Goal: Task Accomplishment & Management: Use online tool/utility

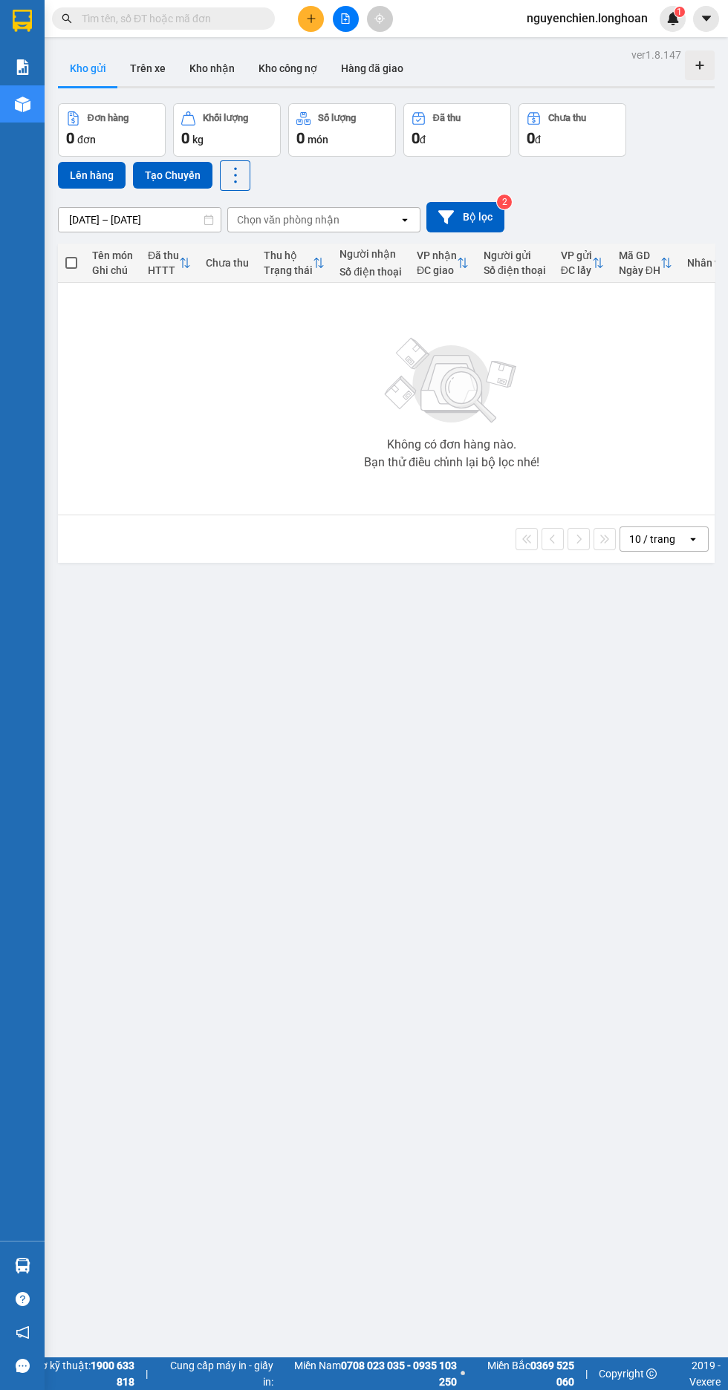
click at [345, 19] on icon "file-add" at bounding box center [346, 18] width 8 height 10
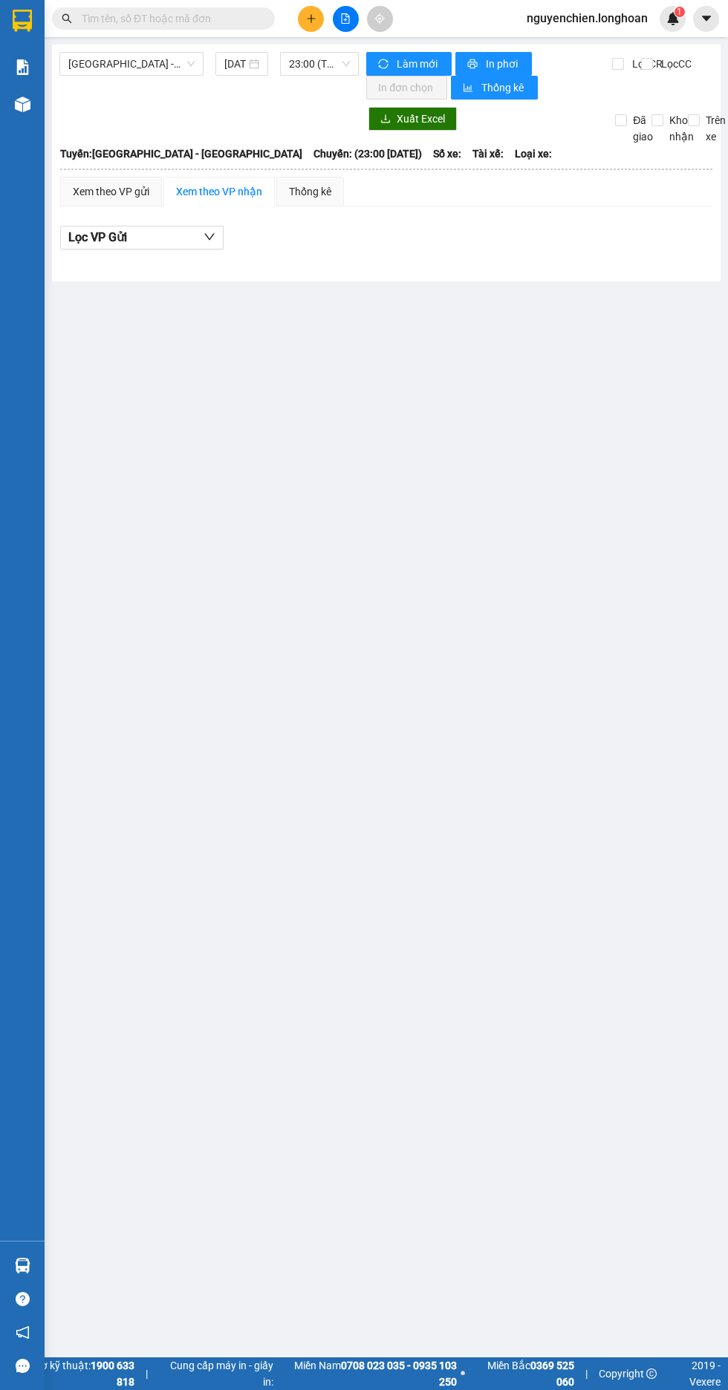
click at [143, 64] on span "[GEOGRAPHIC_DATA] - [GEOGRAPHIC_DATA]" at bounding box center [131, 64] width 126 height 22
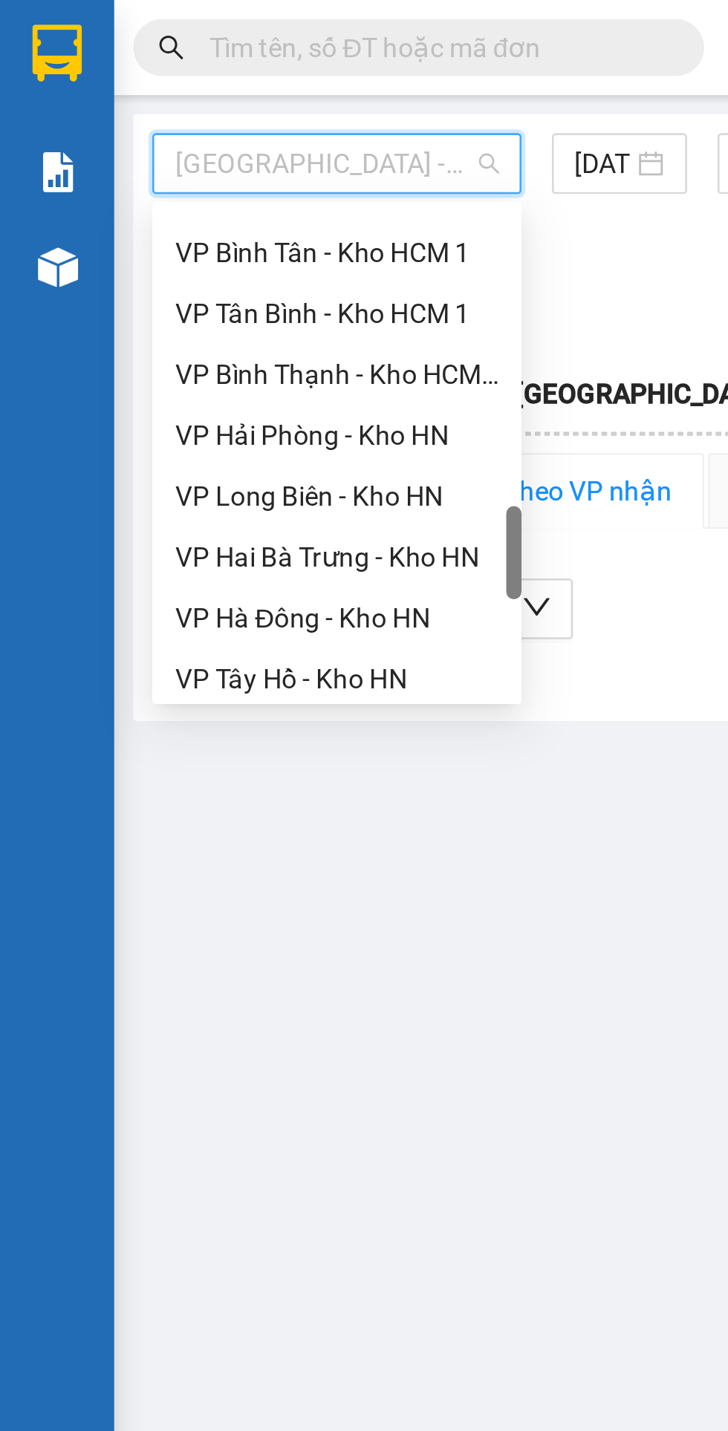
scroll to position [733, 0]
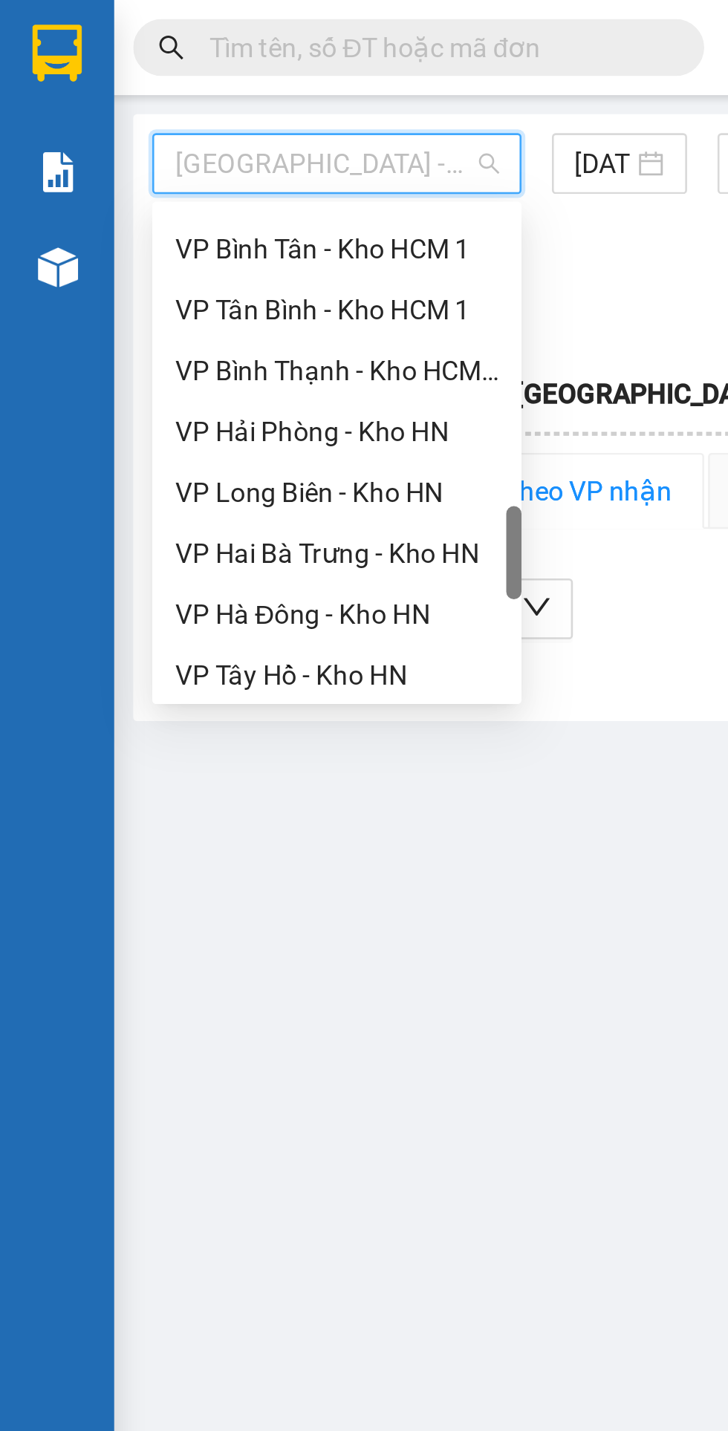
click at [145, 121] on div "VP Tân Bình - Kho HCM 1" at bounding box center [131, 121] width 126 height 16
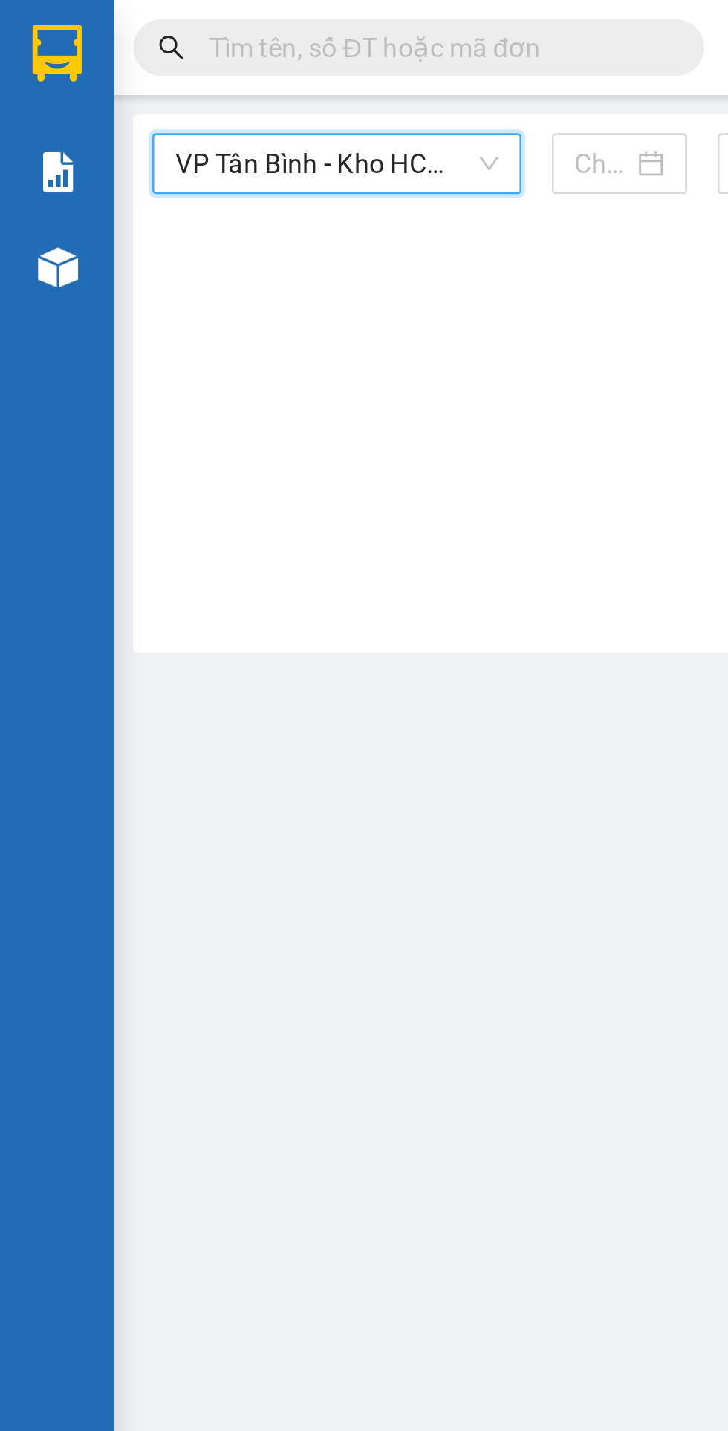
type input "[DATE]"
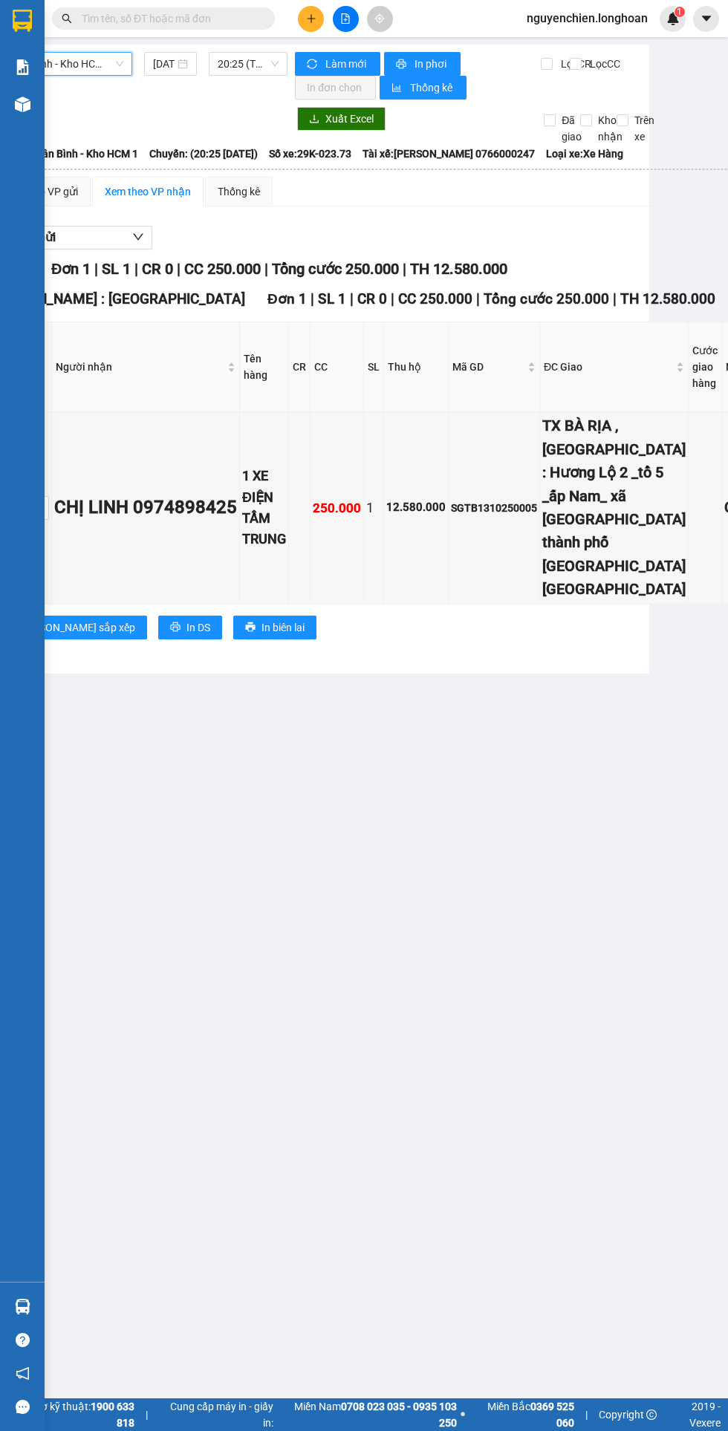
click at [351, 20] on button at bounding box center [346, 19] width 26 height 26
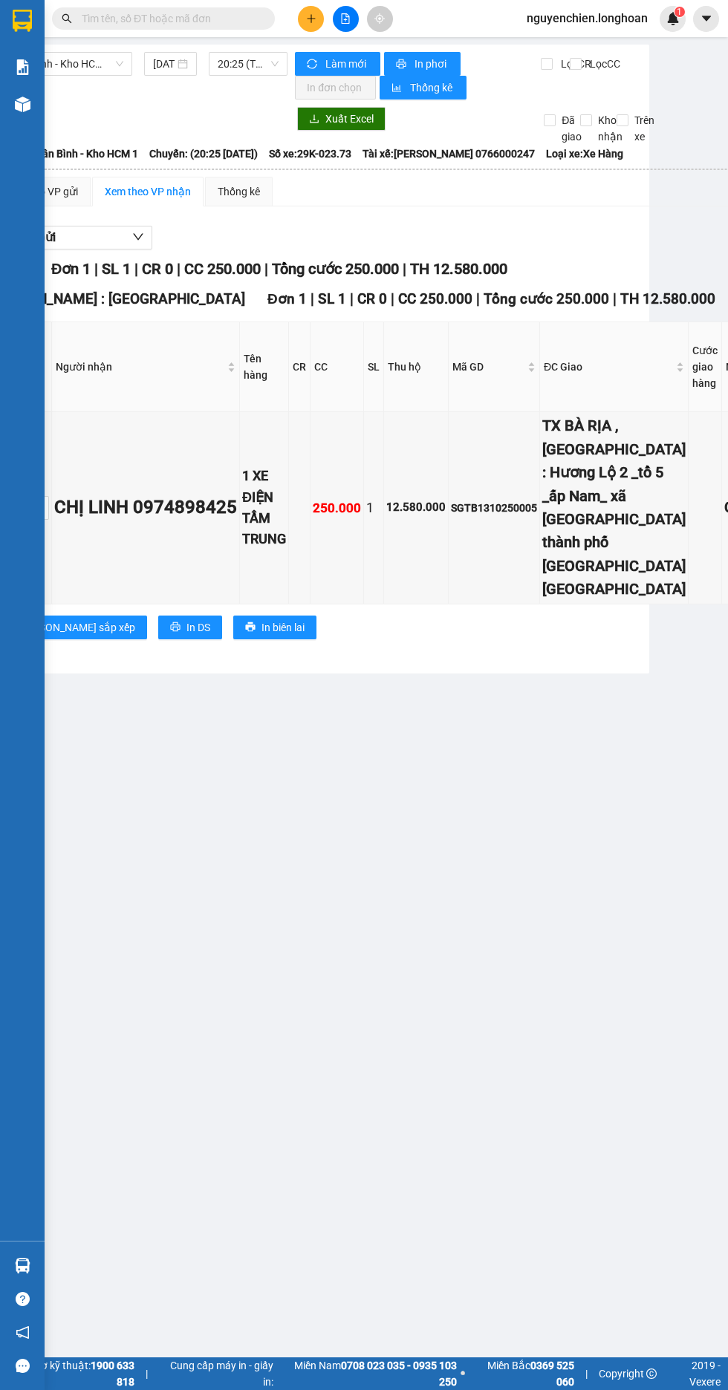
click at [345, 19] on icon "file-add" at bounding box center [346, 18] width 8 height 10
click at [345, 18] on icon "file-add" at bounding box center [345, 18] width 10 height 10
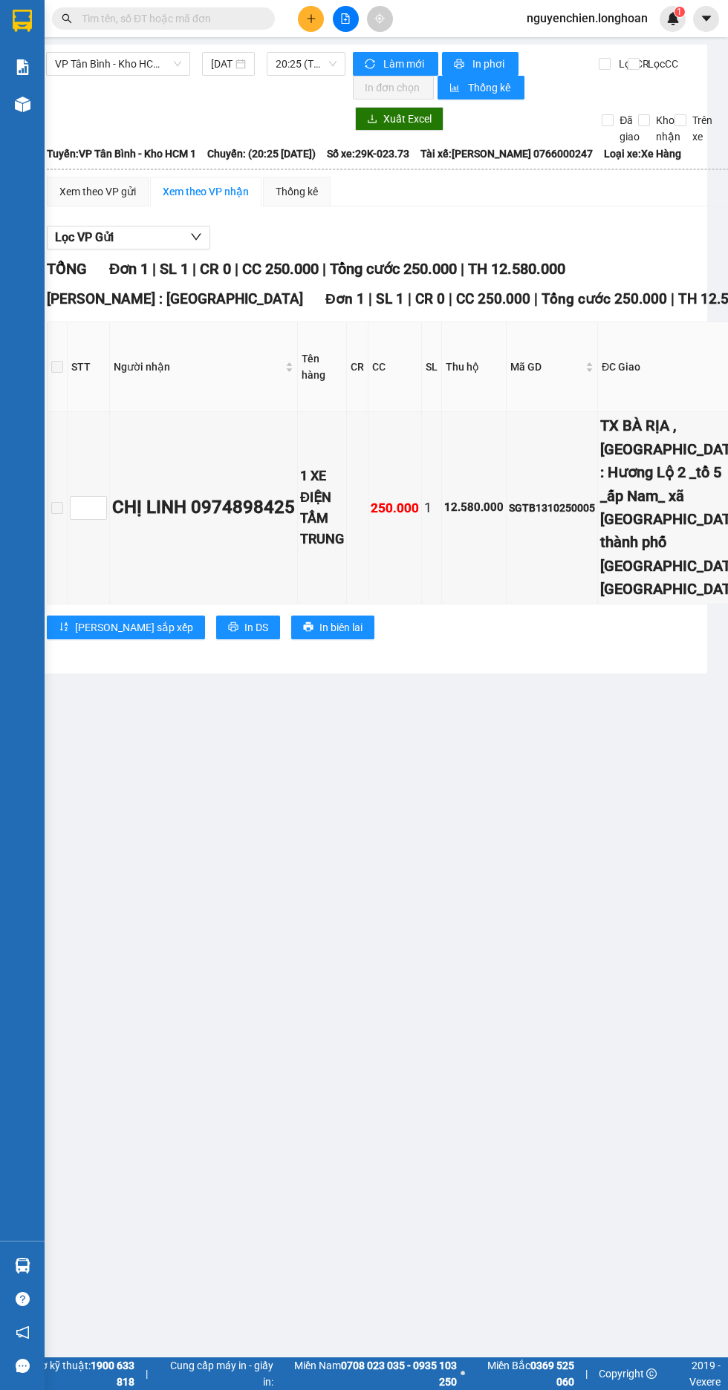
scroll to position [0, 0]
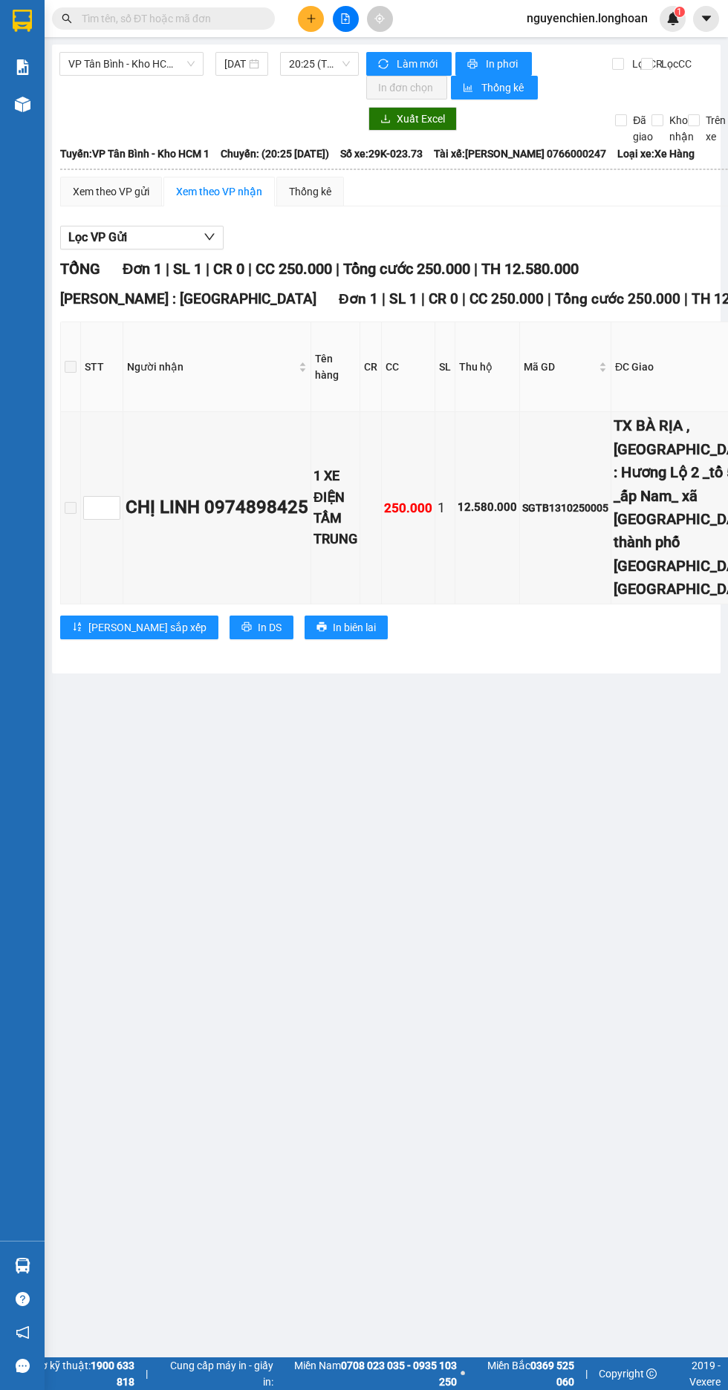
click at [135, 56] on span "VP Tân Bình - Kho HCM 1" at bounding box center [131, 64] width 126 height 22
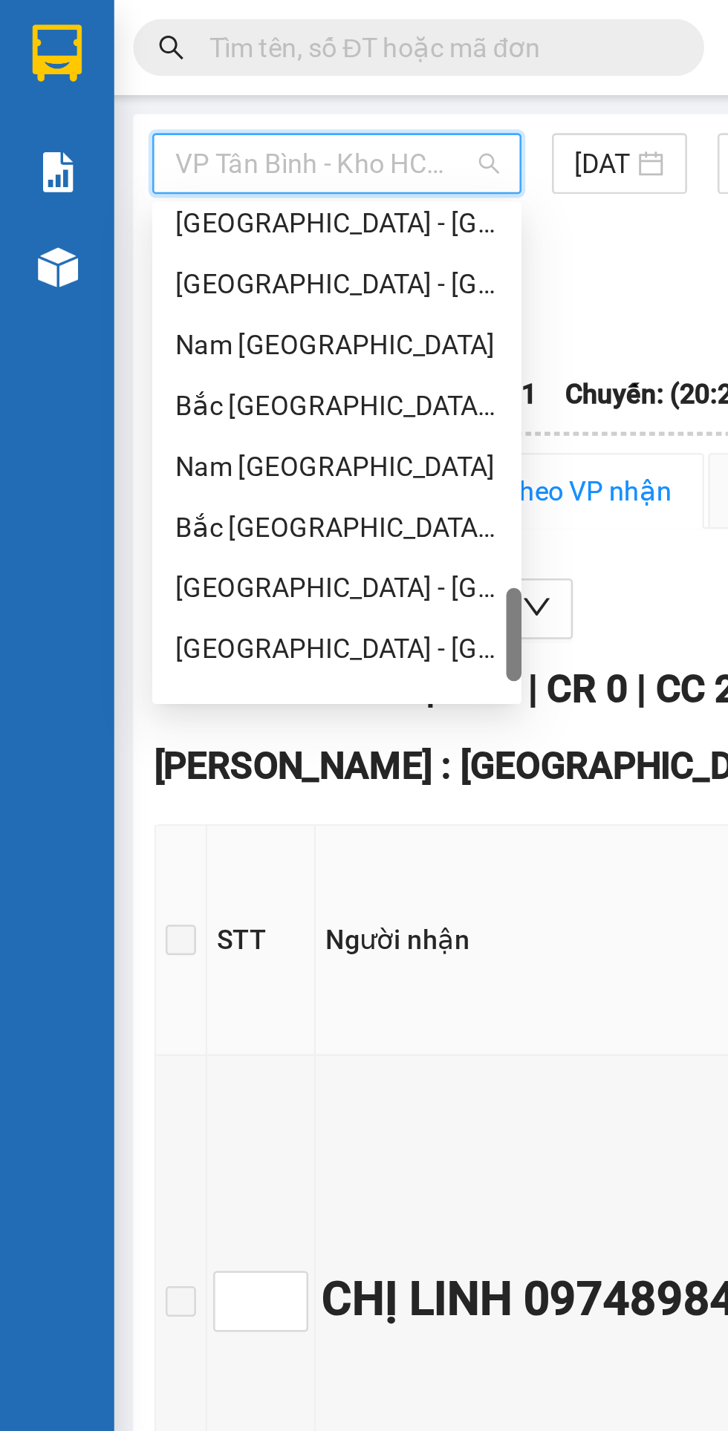
scroll to position [1006, 0]
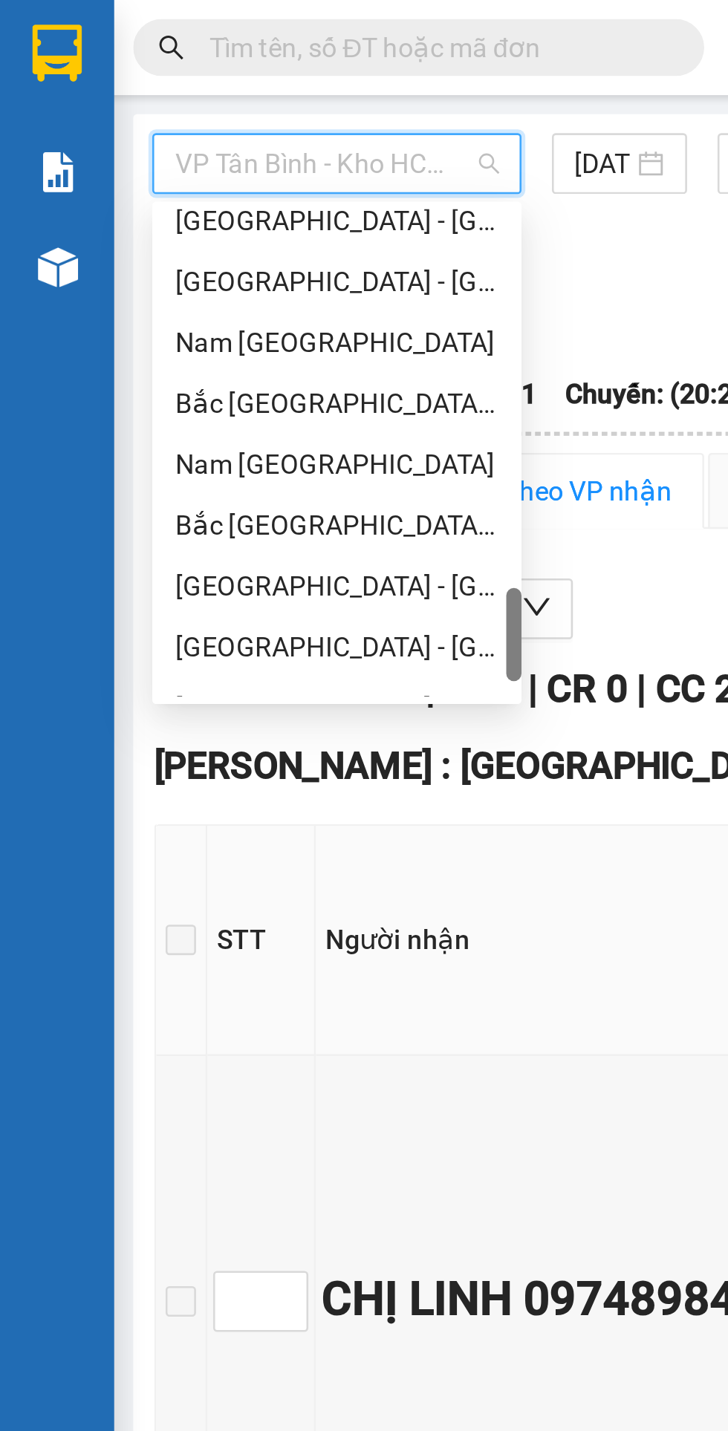
click at [142, 180] on div "Nam [GEOGRAPHIC_DATA]" at bounding box center [131, 181] width 126 height 16
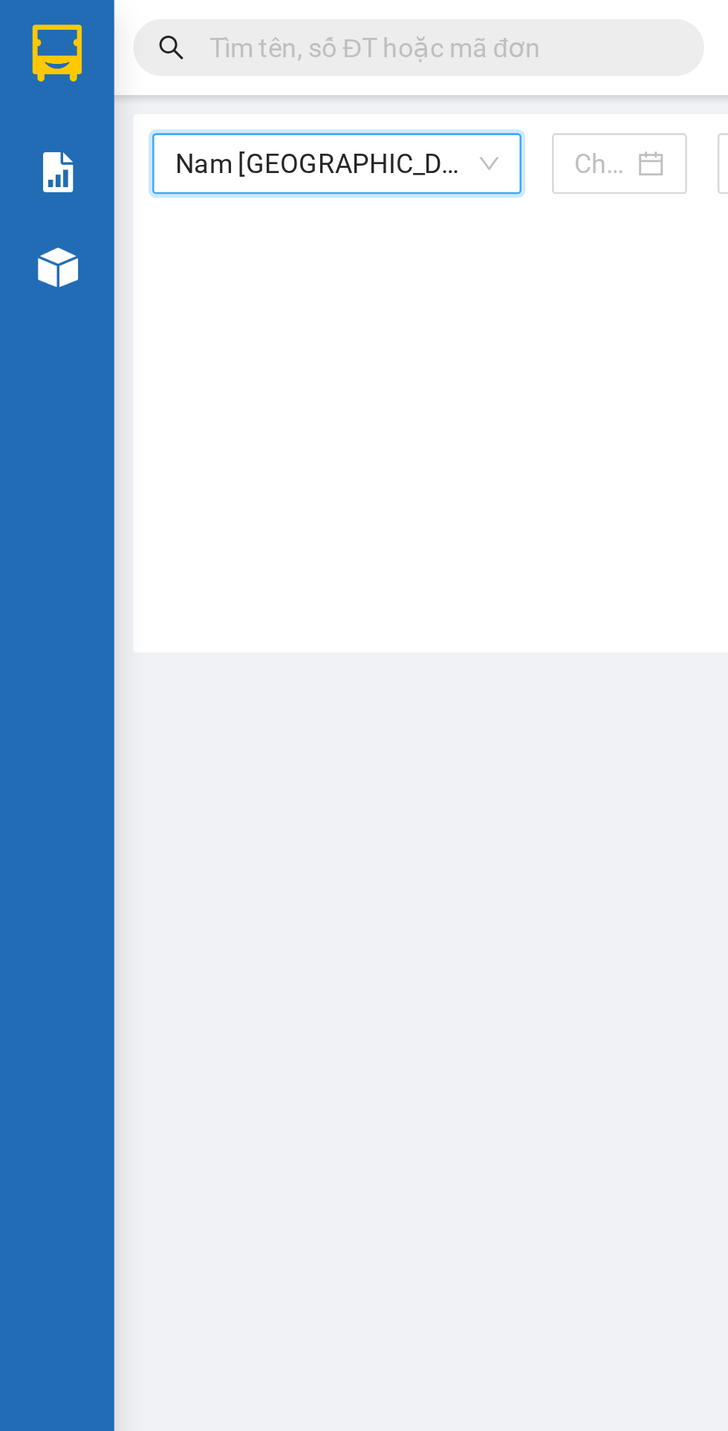
type input "[DATE]"
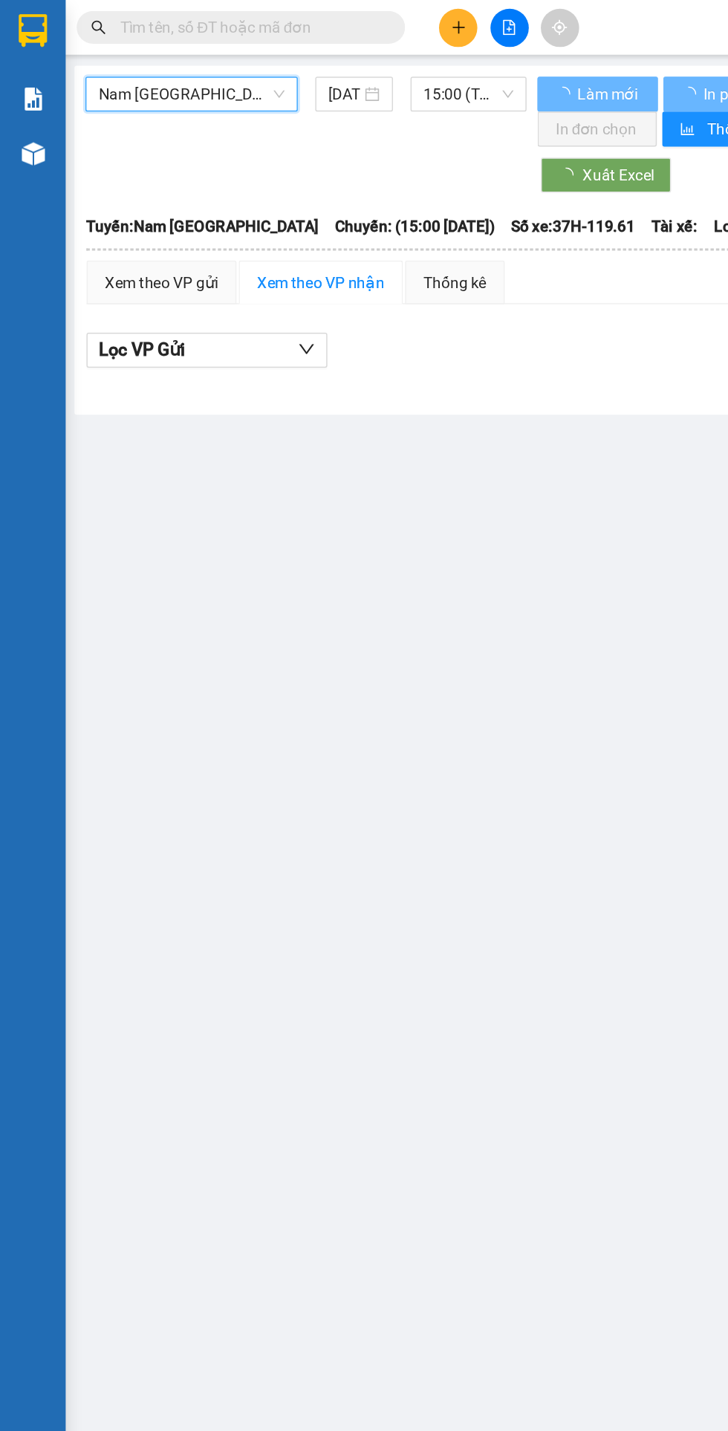
scroll to position [0, 4]
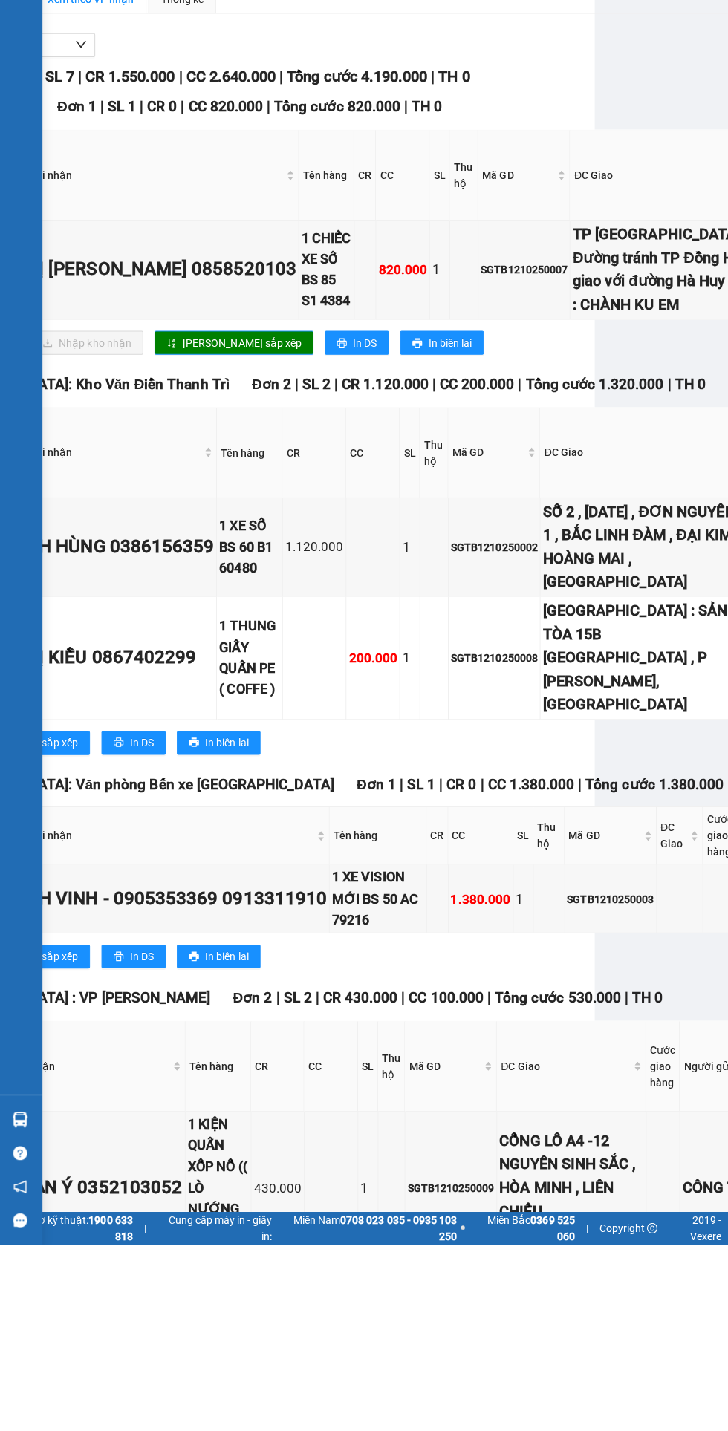
scroll to position [0, 123]
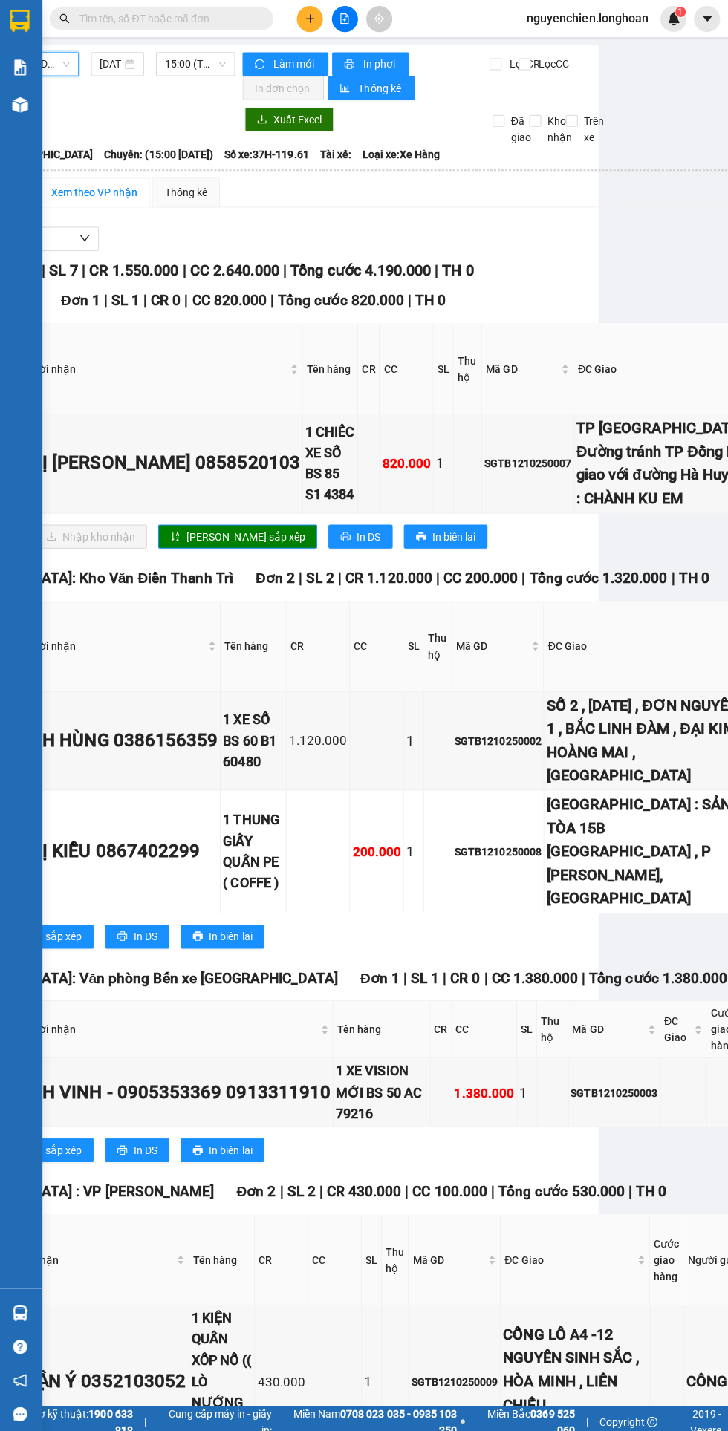
click at [185, 64] on span "15:00 (TC) - 37H-119.61" at bounding box center [196, 64] width 61 height 22
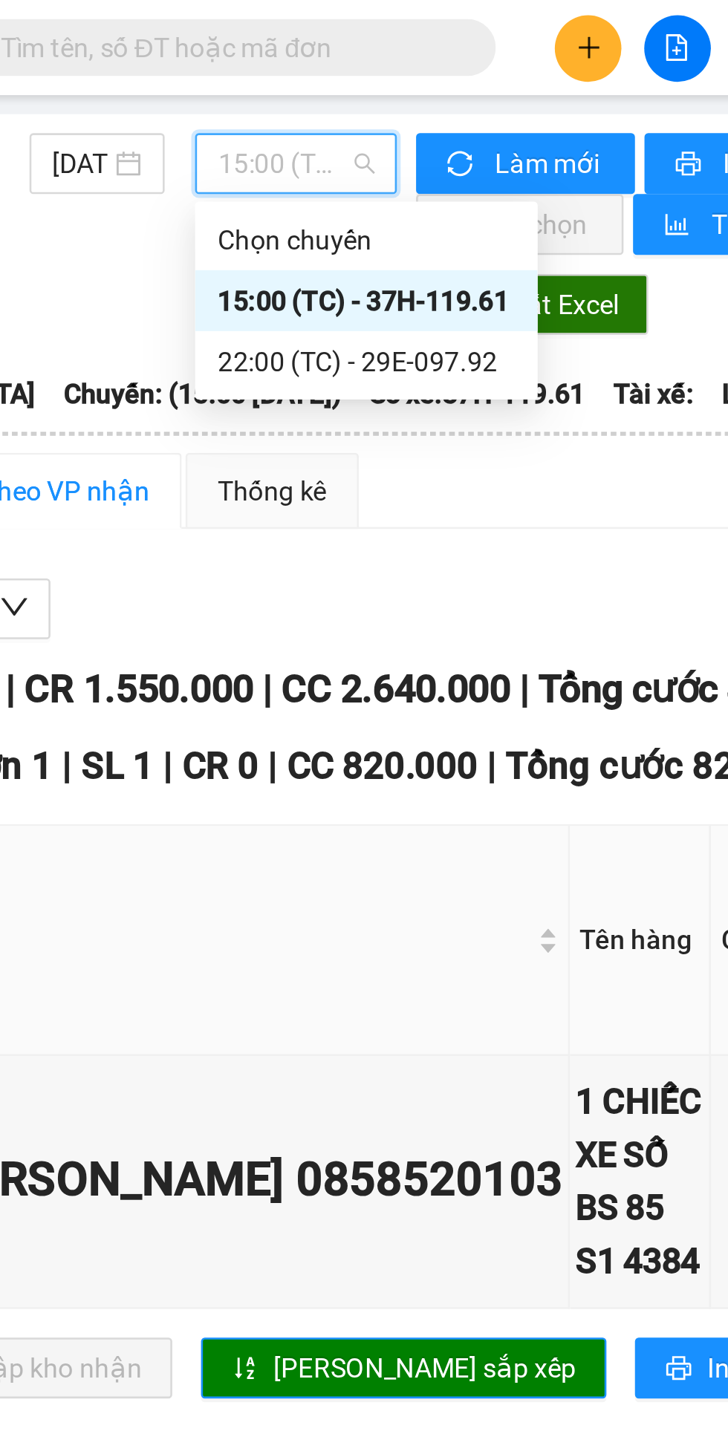
click at [241, 142] on div "22:00 (TC) - 29E-097.92" at bounding box center [224, 141] width 116 height 16
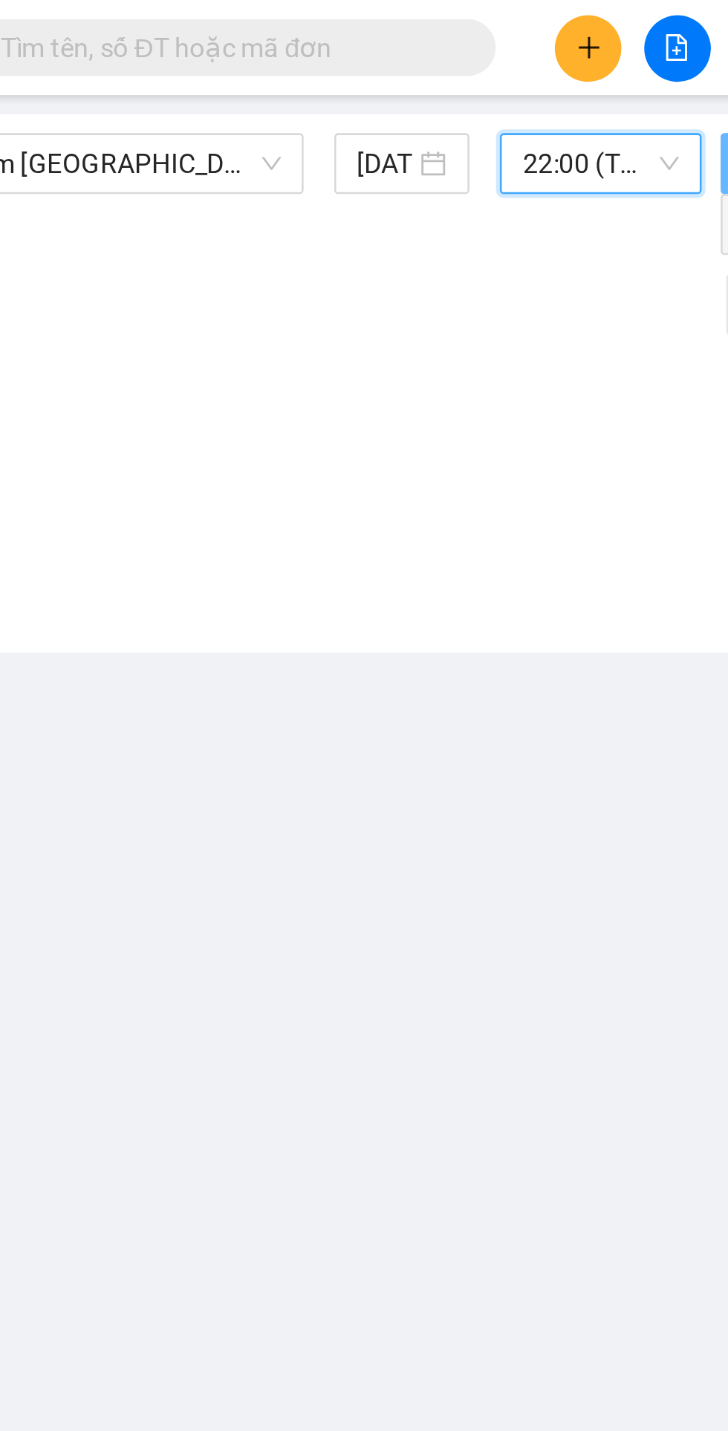
scroll to position [0, 4]
